Goal: Information Seeking & Learning: Learn about a topic

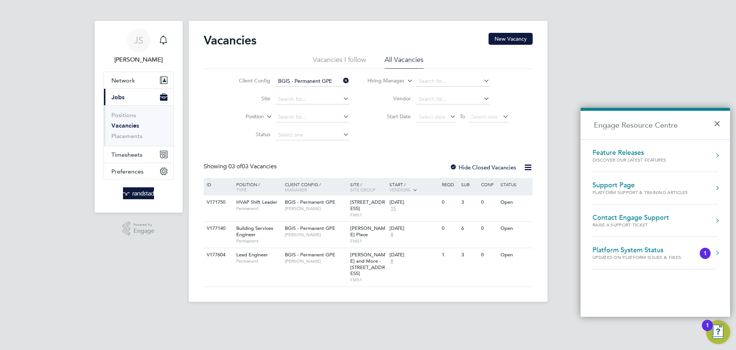
click at [341, 82] on icon at bounding box center [341, 80] width 0 height 10
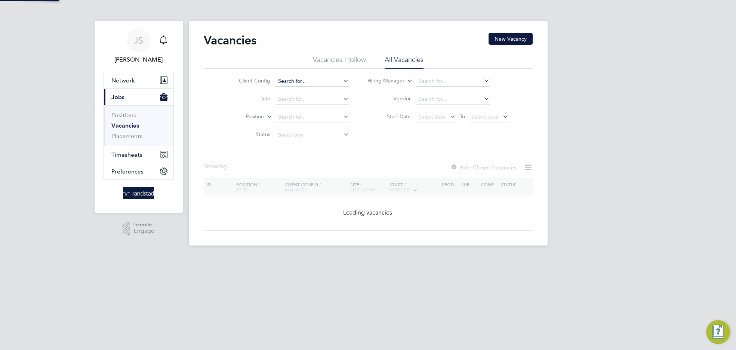
click at [316, 80] on input at bounding box center [312, 81] width 74 height 10
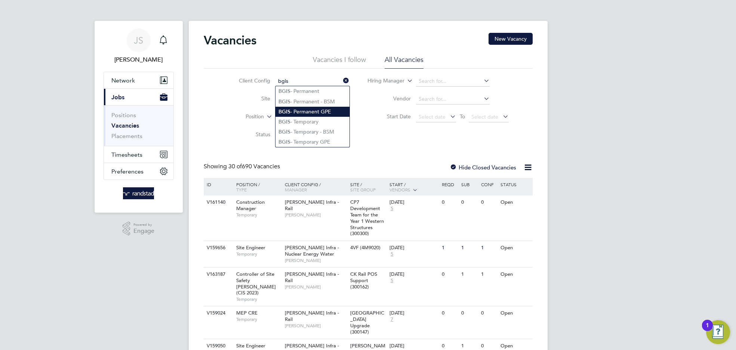
click at [322, 112] on li "BGIS - Permanent GPE" at bounding box center [312, 112] width 74 height 10
type input "BGIS - Permanent GPE"
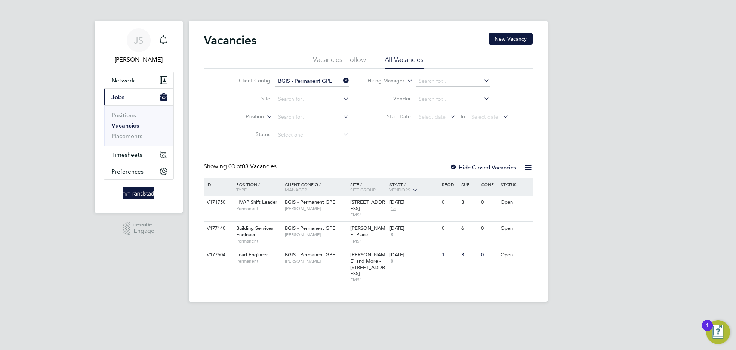
click at [332, 80] on input "BGIS - Permanent GPE" at bounding box center [312, 81] width 74 height 10
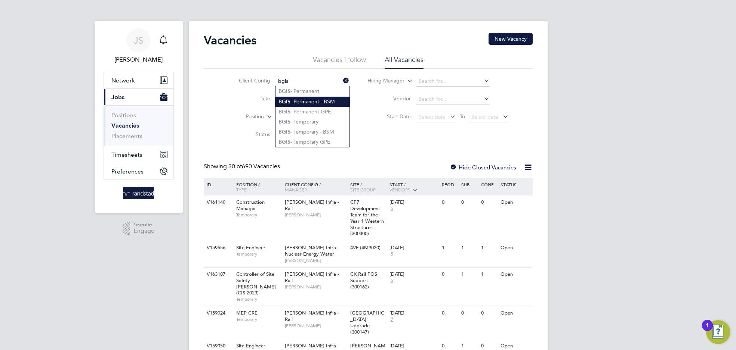
click at [324, 103] on li "BGIS - Permanent - BSM" at bounding box center [312, 102] width 74 height 10
type input "BGIS - Permanent - BSM"
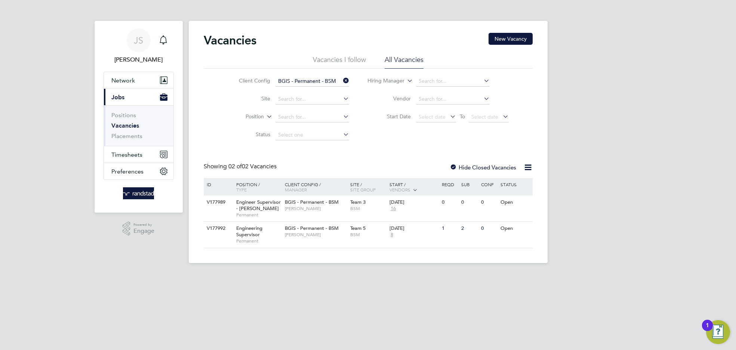
click at [325, 77] on input "BGIS - Permanent - BSM" at bounding box center [312, 81] width 74 height 10
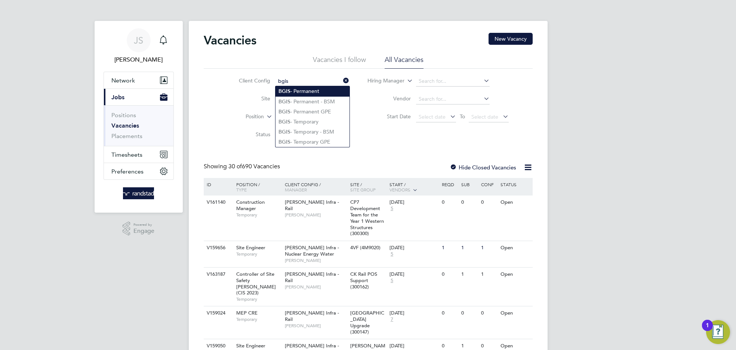
click at [312, 90] on li "BGIS - Permanent" at bounding box center [312, 91] width 74 height 10
type input "BGIS - Permanent"
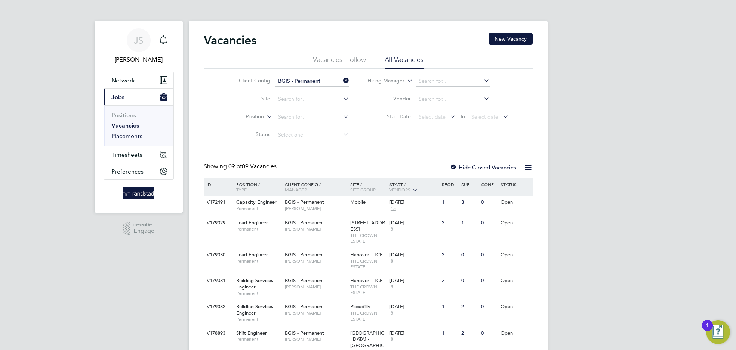
click at [114, 135] on link "Placements" at bounding box center [126, 136] width 31 height 7
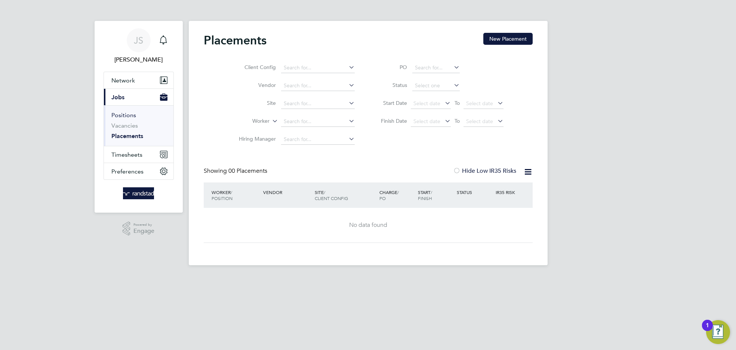
click at [118, 116] on link "Positions" at bounding box center [123, 115] width 25 height 7
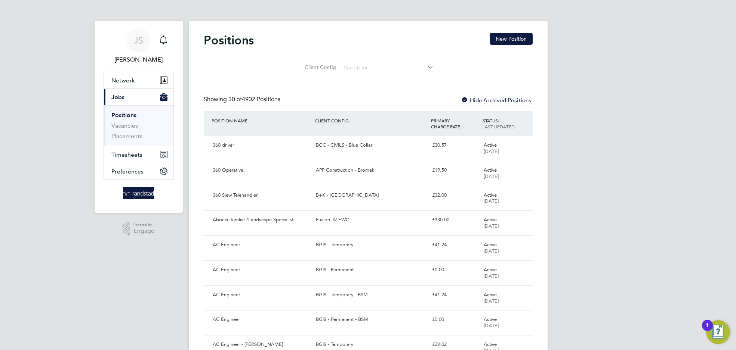
click at [371, 62] on li "Client Config" at bounding box center [368, 68] width 150 height 18
click at [367, 69] on input at bounding box center [387, 68] width 92 height 10
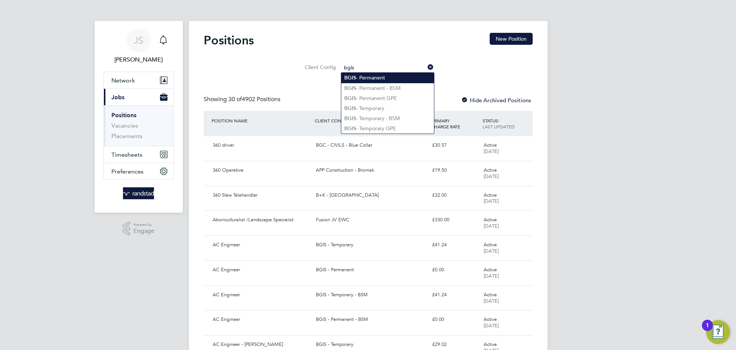
click at [368, 78] on li "BGIS - Permanent" at bounding box center [387, 78] width 93 height 10
type input "BGIS - Permanent"
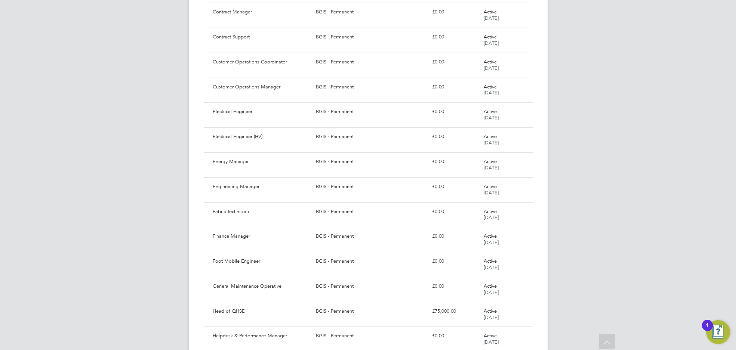
scroll to position [580, 0]
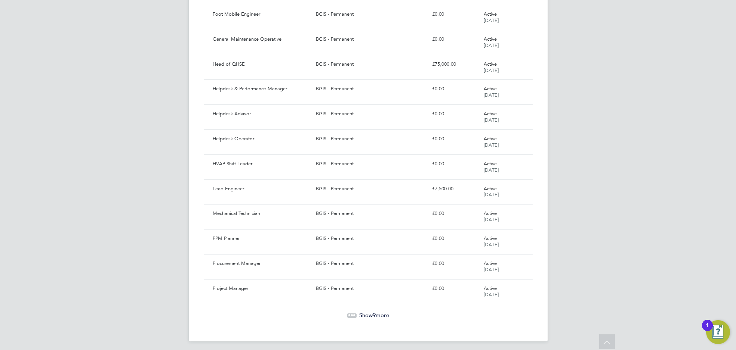
click at [347, 314] on div at bounding box center [351, 315] width 9 height 4
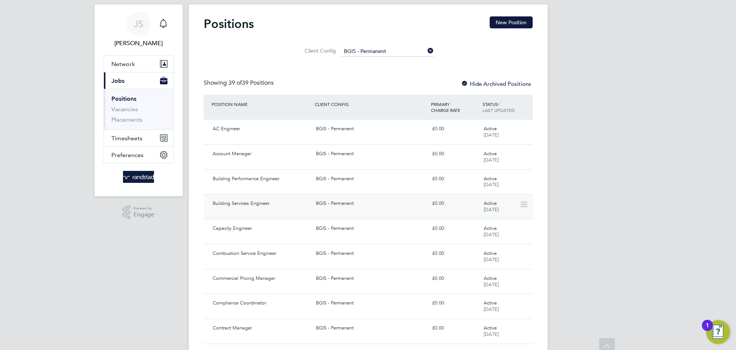
scroll to position [0, 0]
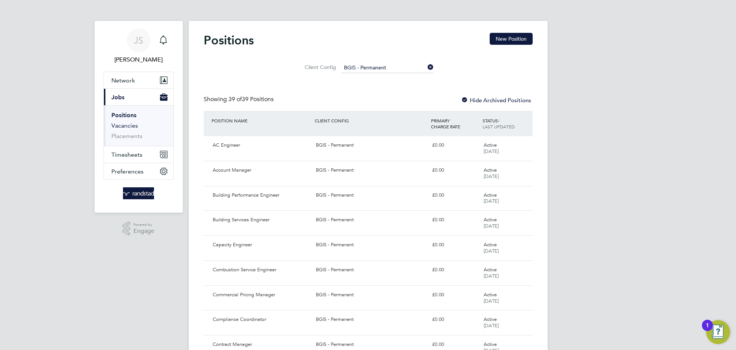
click at [119, 124] on link "Vacancies" at bounding box center [124, 125] width 27 height 7
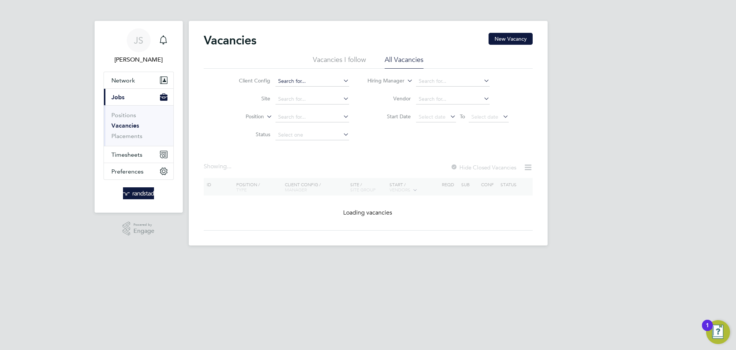
click at [296, 83] on input at bounding box center [312, 81] width 74 height 10
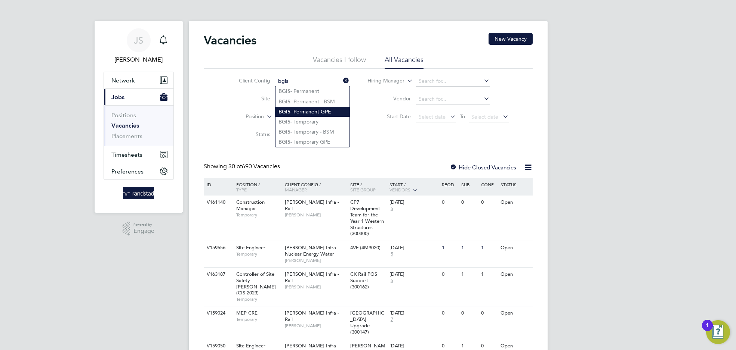
click at [320, 114] on li "BGIS - Permanent GPE" at bounding box center [312, 112] width 74 height 10
type input "BGIS - Permanent GPE"
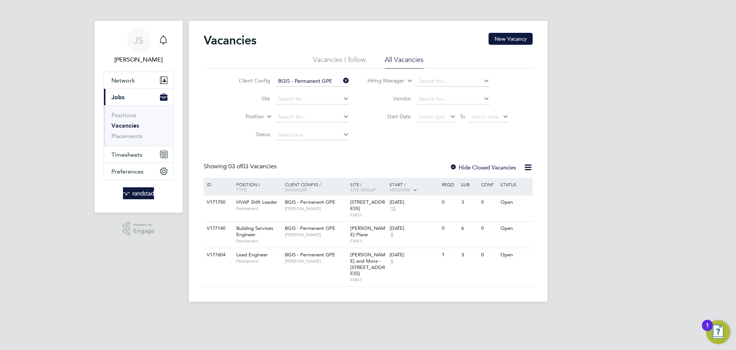
click at [330, 74] on li "Client Config BGIS - Permanent GPE" at bounding box center [288, 81] width 140 height 18
click at [454, 165] on div at bounding box center [452, 167] width 7 height 7
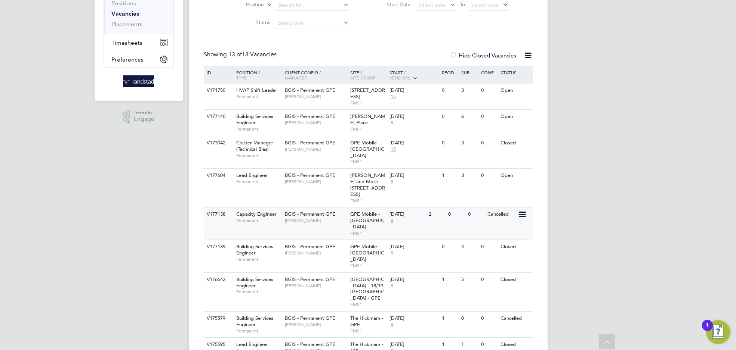
scroll to position [117, 0]
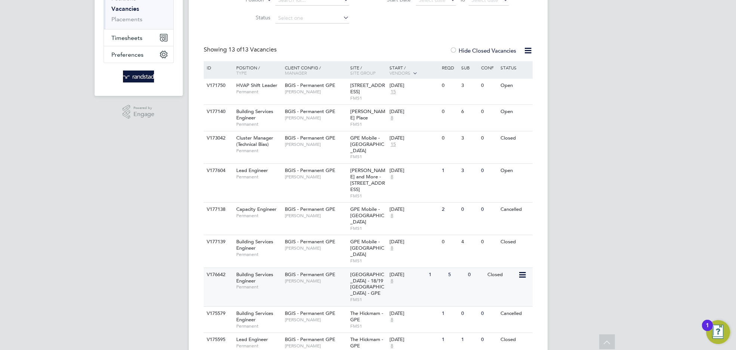
click at [320, 278] on span "Michael Green" at bounding box center [316, 281] width 62 height 6
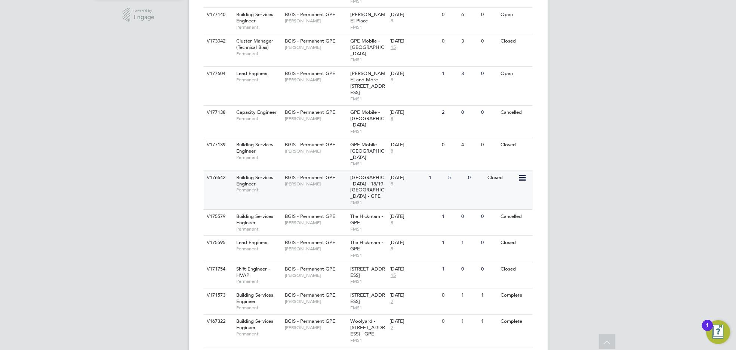
scroll to position [209, 0]
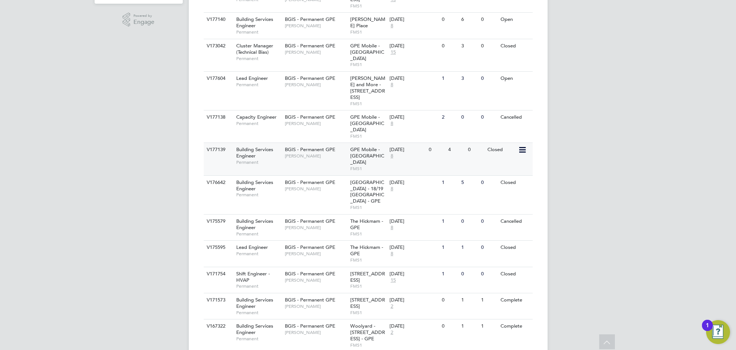
click at [267, 143] on div "Building Services Engineer Permanent" at bounding box center [256, 156] width 52 height 26
click at [263, 114] on span "Capacity Engineer" at bounding box center [256, 117] width 40 height 6
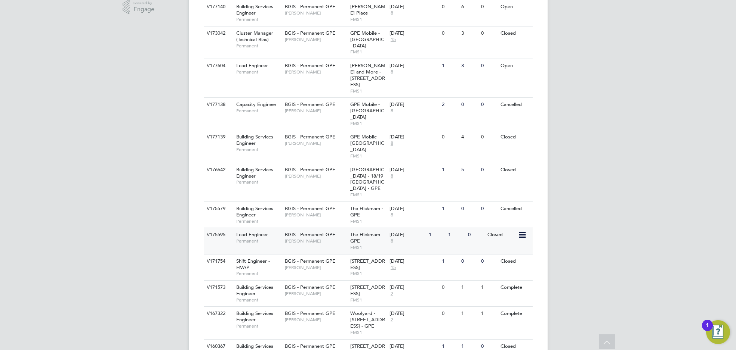
scroll to position [238, 0]
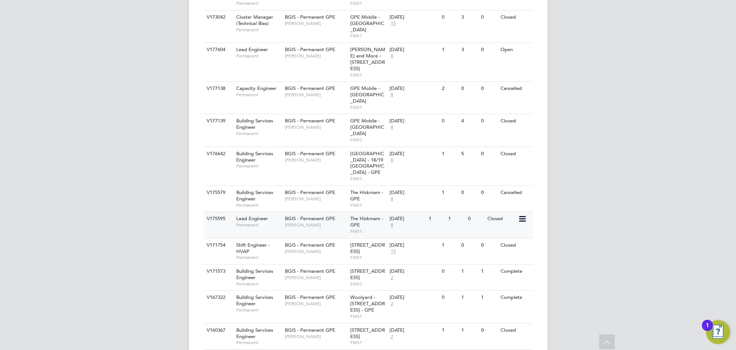
click at [267, 222] on span "Permanent" at bounding box center [258, 225] width 45 height 6
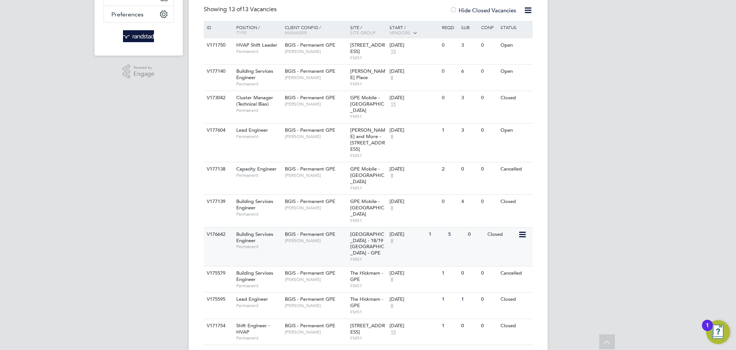
scroll to position [152, 0]
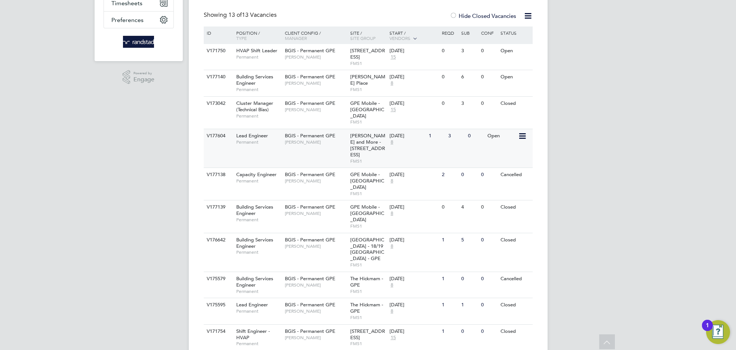
click at [263, 139] on span "Permanent" at bounding box center [258, 142] width 45 height 6
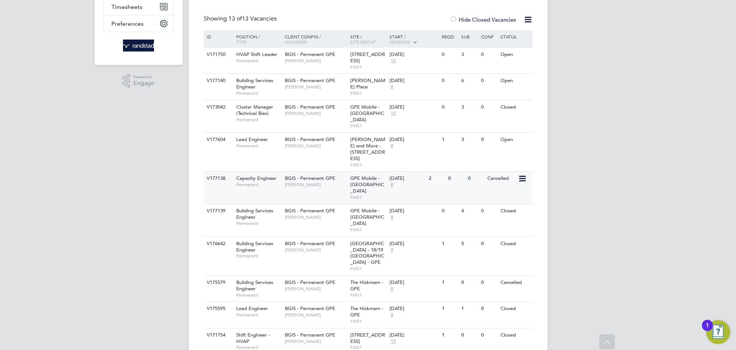
scroll to position [140, 0]
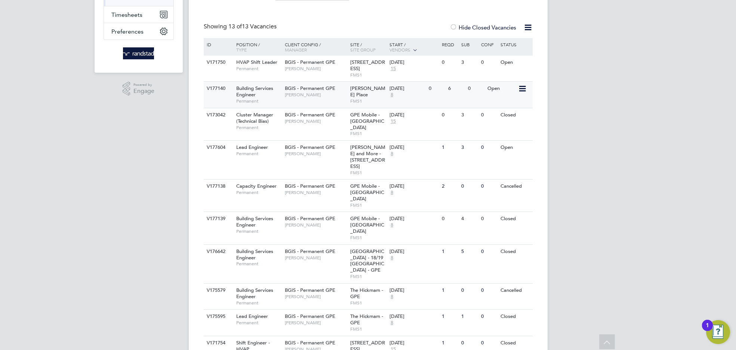
click at [253, 89] on span "Building Services Engineer" at bounding box center [254, 91] width 37 height 13
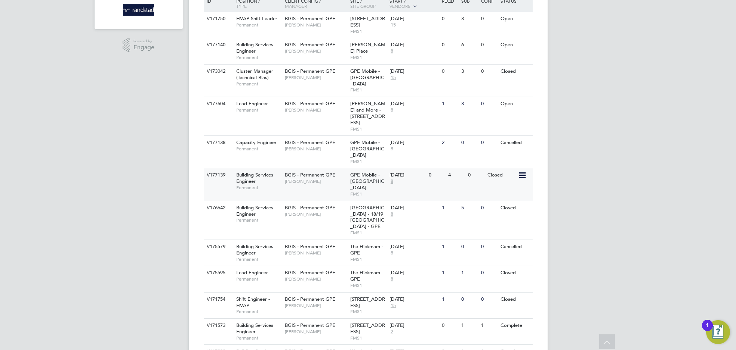
scroll to position [183, 0]
click at [275, 147] on span "Permanent" at bounding box center [258, 150] width 45 height 6
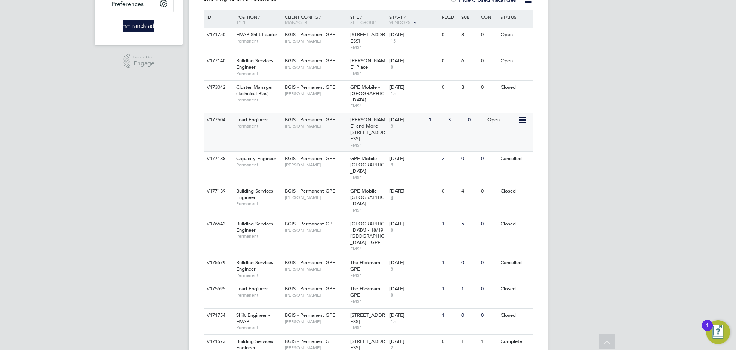
scroll to position [166, 0]
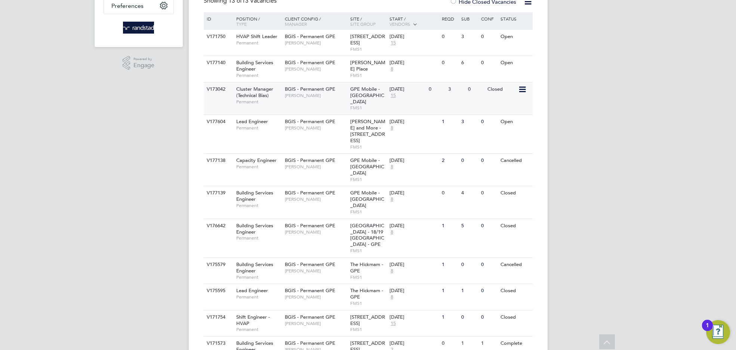
click at [337, 98] on span "John Hadland" at bounding box center [316, 96] width 62 height 6
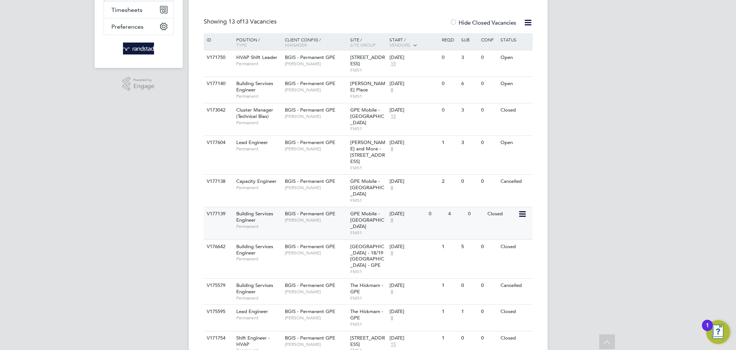
scroll to position [238, 0]
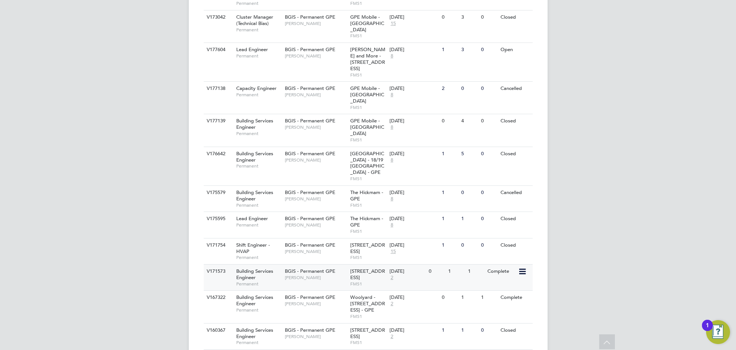
click at [318, 275] on span "John Hadland" at bounding box center [316, 278] width 62 height 6
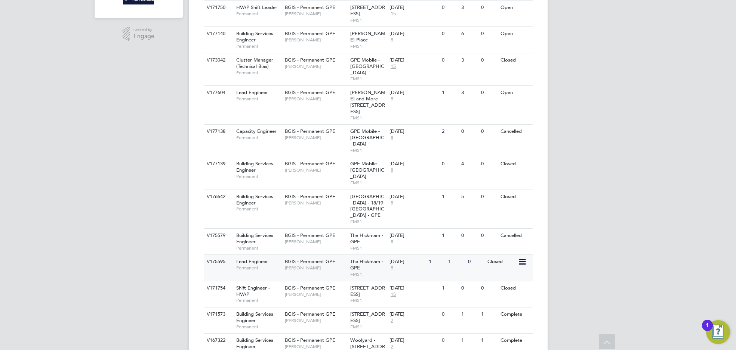
scroll to position [195, 0]
click at [320, 266] on span "[PERSON_NAME]" at bounding box center [316, 269] width 62 height 6
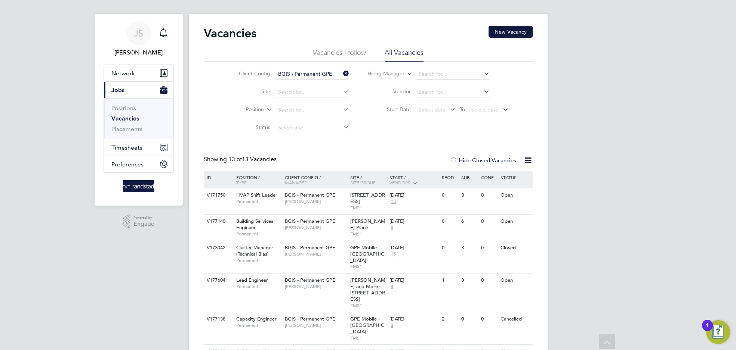
scroll to position [0, 0]
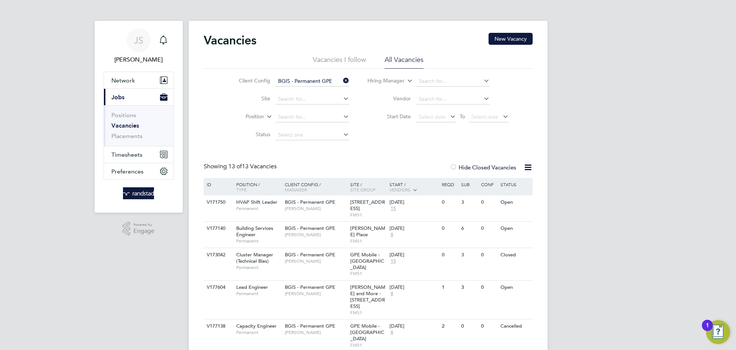
click at [341, 81] on icon at bounding box center [341, 80] width 0 height 10
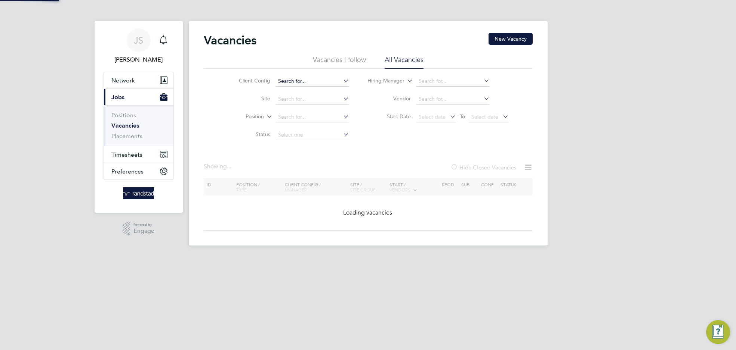
click at [290, 83] on input at bounding box center [312, 81] width 74 height 10
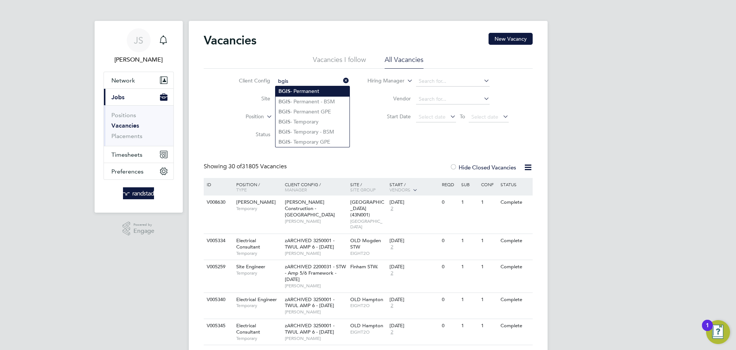
click at [302, 91] on li "BGIS - Permanent" at bounding box center [312, 91] width 74 height 10
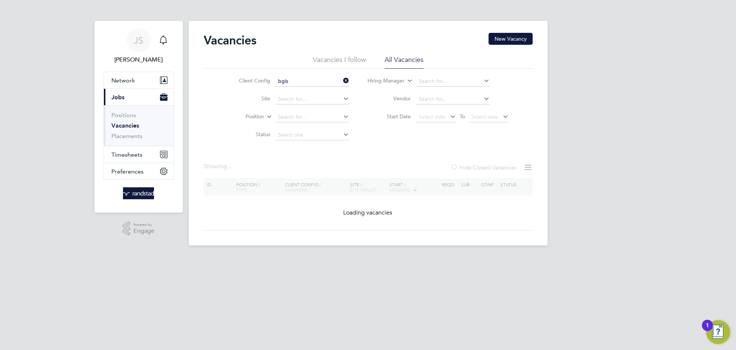
type input "BGIS - Permanent"
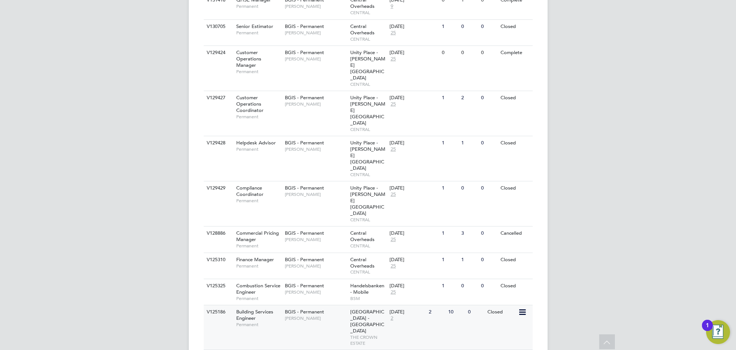
scroll to position [453, 0]
click at [321, 313] on span "[PERSON_NAME]" at bounding box center [316, 316] width 62 height 6
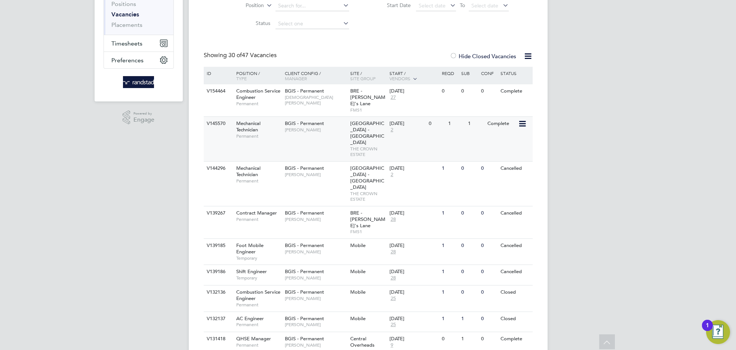
scroll to position [0, 0]
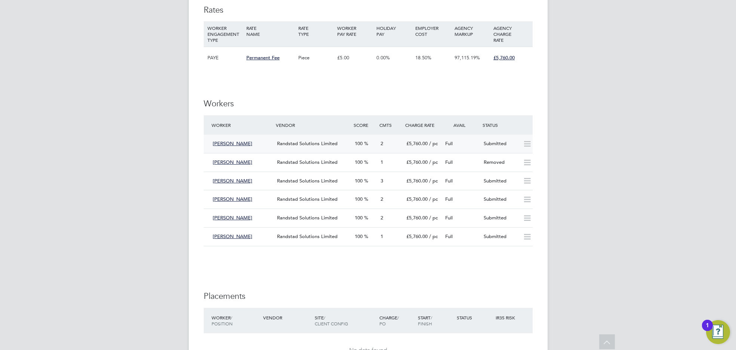
click at [251, 143] on div "Craig Fisher" at bounding box center [242, 144] width 65 height 12
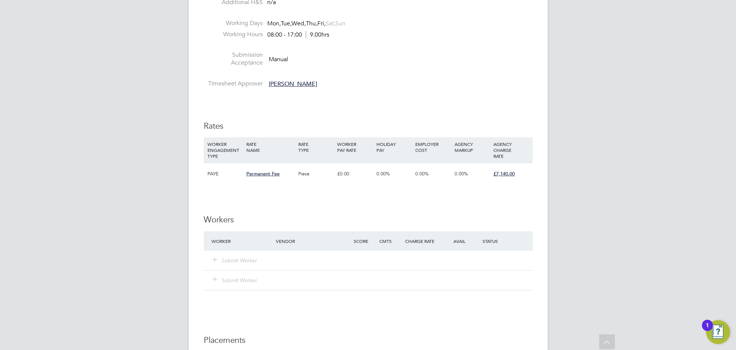
scroll to position [811, 0]
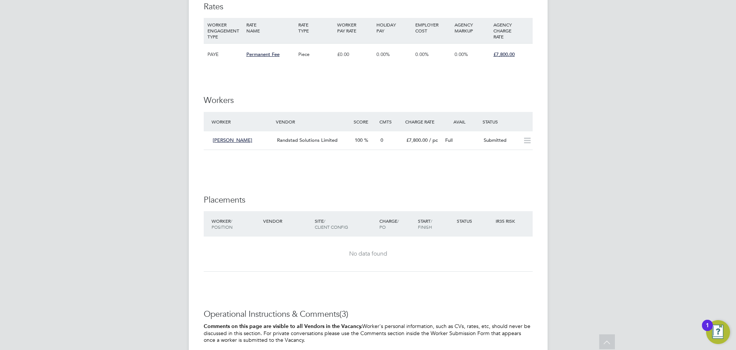
scroll to position [911, 0]
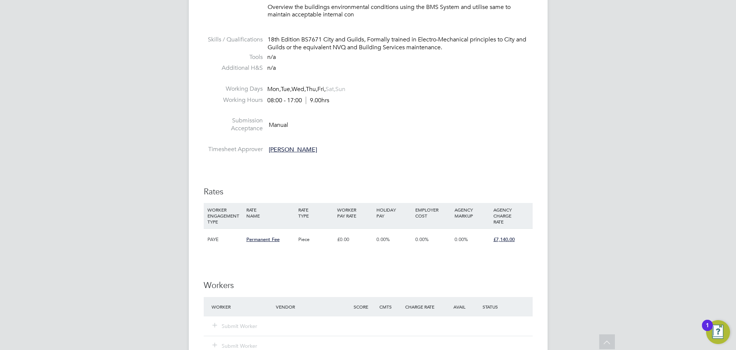
scroll to position [795, 0]
